Goal: Task Accomplishment & Management: Complete application form

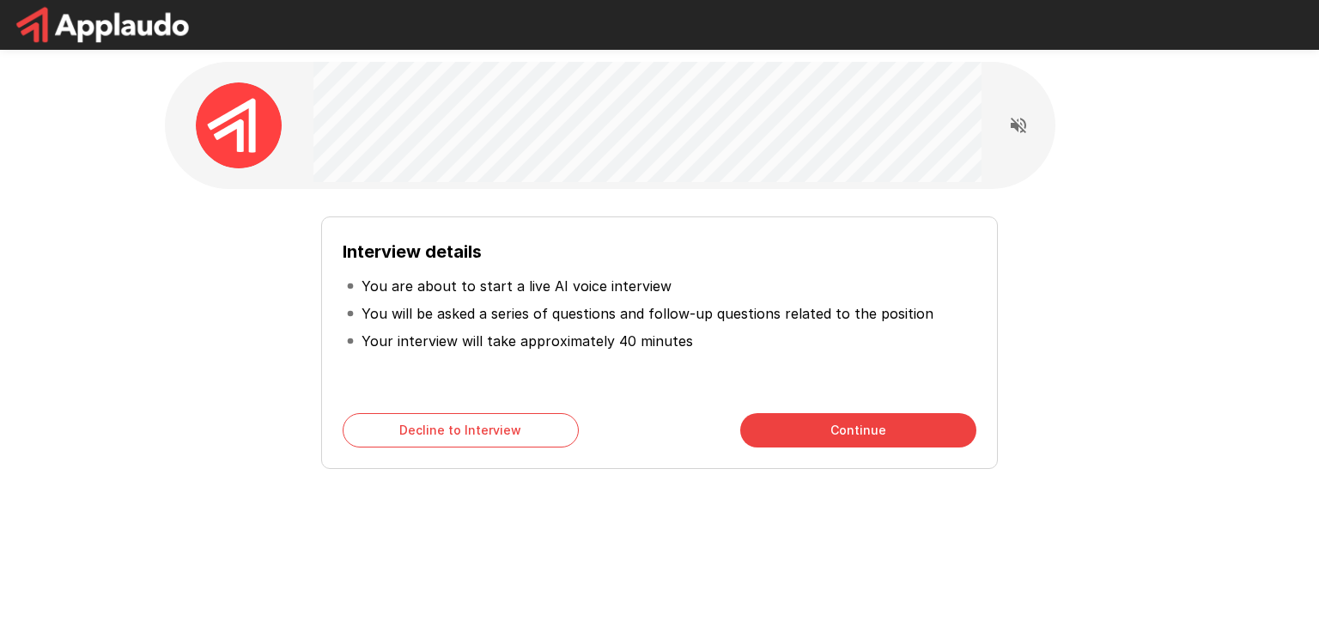
click at [491, 288] on p "You are about to start a live AI voice interview" at bounding box center [517, 286] width 310 height 21
click at [518, 298] on li "You are about to start a live AI voice interview" at bounding box center [660, 285] width 634 height 27
click at [491, 314] on p "You will be asked a series of questions and follow-up questions related to the …" at bounding box center [648, 313] width 572 height 21
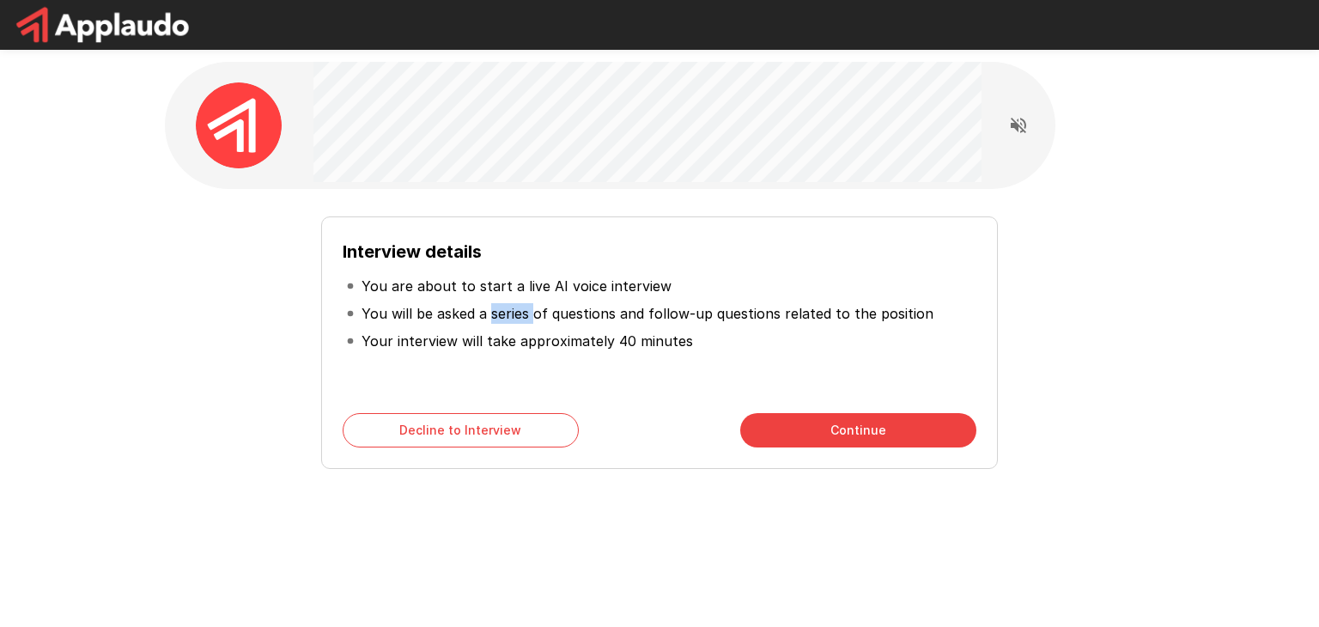
click at [491, 314] on p "You will be asked a series of questions and follow-up questions related to the …" at bounding box center [648, 313] width 572 height 21
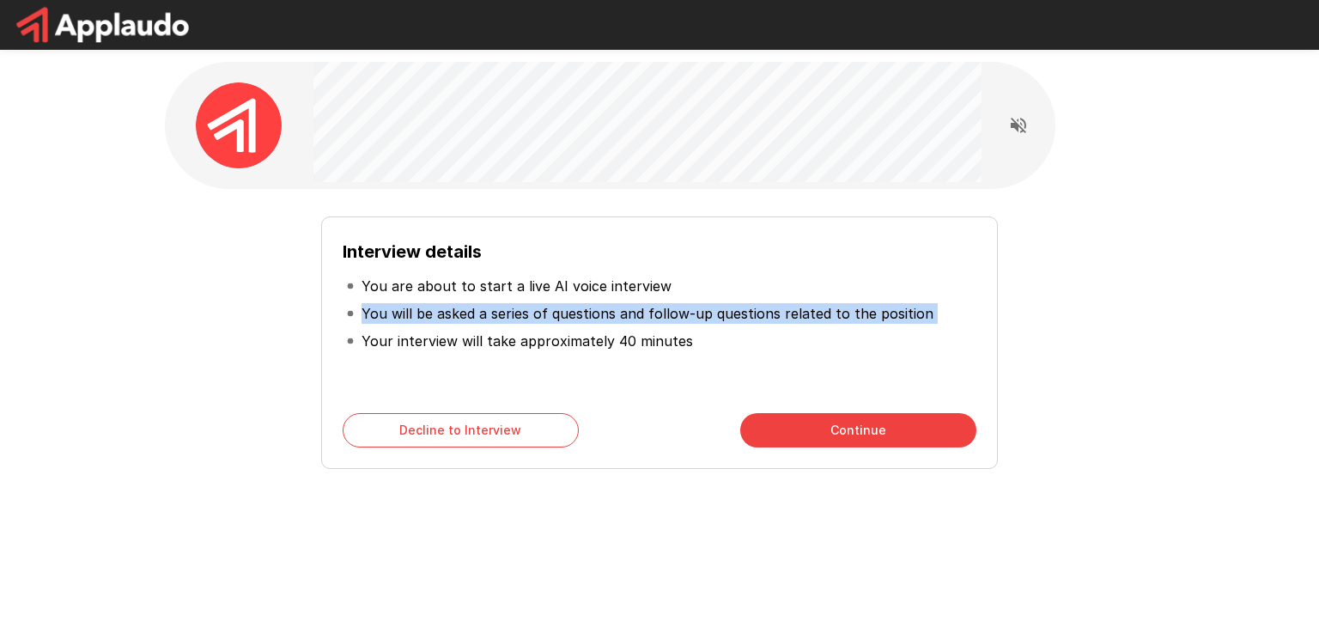
click at [491, 314] on p "You will be asked a series of questions and follow-up questions related to the …" at bounding box center [648, 313] width 572 height 21
click at [491, 316] on p "You will be asked a series of questions and follow-up questions related to the …" at bounding box center [648, 313] width 572 height 21
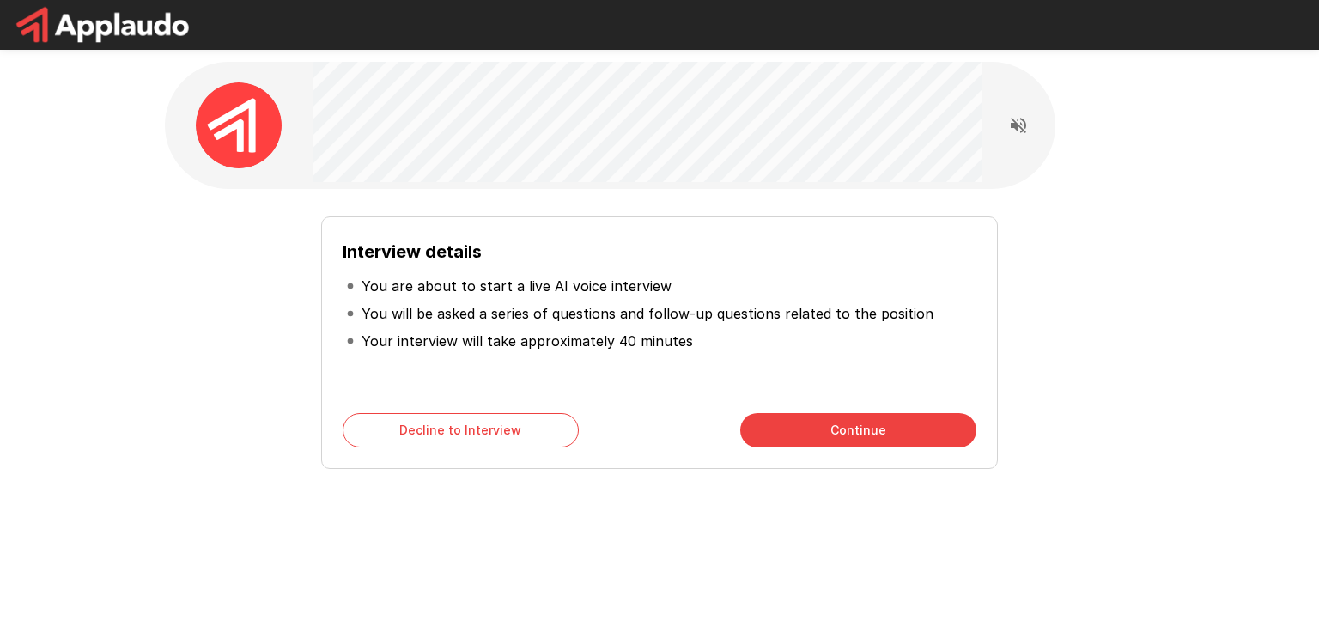
click at [485, 337] on p "Your interview will take approximately 40 minutes" at bounding box center [528, 341] width 332 height 21
click at [502, 338] on p "Your interview will take approximately 40 minutes" at bounding box center [528, 341] width 332 height 21
